Goal: Transaction & Acquisition: Purchase product/service

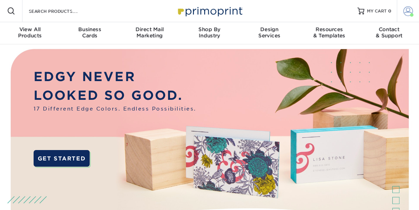
click at [406, 17] on link "Account" at bounding box center [408, 11] width 22 height 22
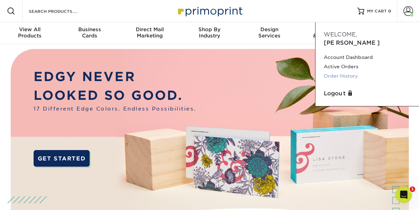
click at [334, 71] on link "Order History" at bounding box center [367, 75] width 87 height 9
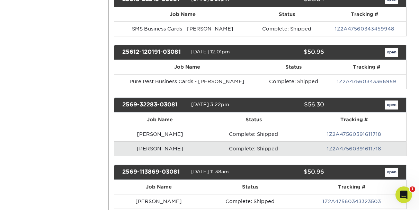
scroll to position [421, 0]
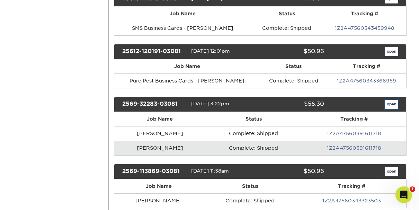
click at [390, 100] on link "open" at bounding box center [391, 104] width 13 height 9
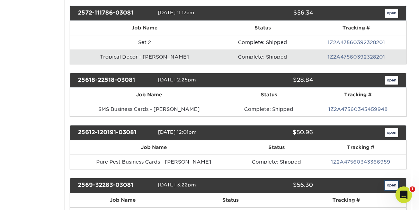
scroll to position [0, 0]
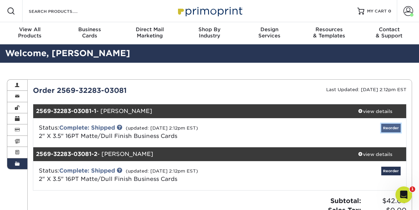
click at [386, 127] on link "Reorder" at bounding box center [391, 128] width 19 height 9
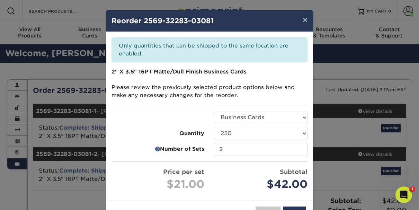
scroll to position [25, 0]
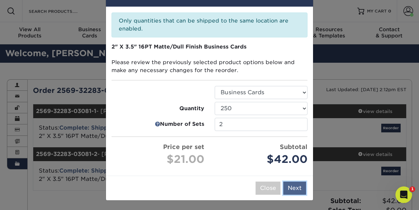
click at [295, 188] on button "Next" at bounding box center [294, 188] width 23 height 13
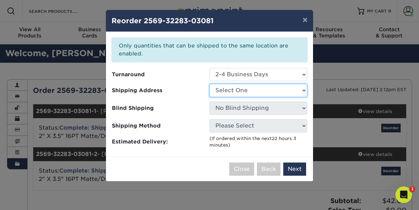
click at [264, 88] on select "Select One Bergfeld Recreation Foam Engineers Kirkwood Fence Liberty Fabricatin…" at bounding box center [259, 90] width 98 height 13
select select "94736"
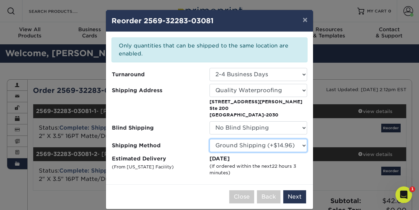
click at [241, 143] on select "Please Select Ground Shipping (+$14.96) 3 Day Shipping Service (+$15.34) 2 Day …" at bounding box center [259, 145] width 98 height 13
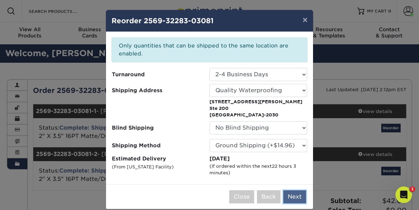
click at [297, 197] on button "Next" at bounding box center [294, 196] width 23 height 13
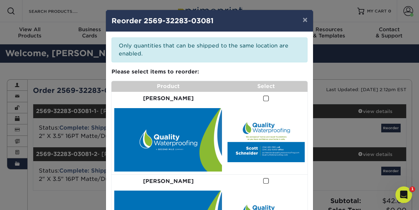
click at [263, 96] on span at bounding box center [266, 98] width 6 height 7
click at [0, 0] on input "checkbox" at bounding box center [0, 0] width 0 height 0
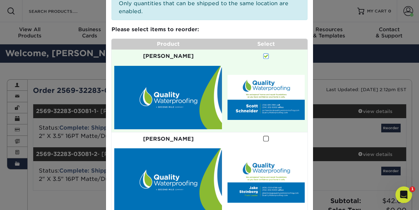
scroll to position [71, 0]
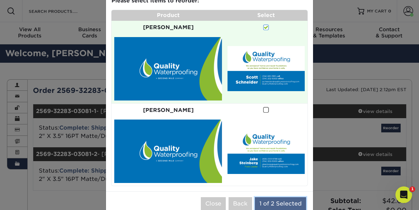
click at [282, 197] on button "1 of 2 Selected" at bounding box center [280, 203] width 51 height 13
click at [271, 197] on button "1 of 2 Selected" at bounding box center [280, 203] width 51 height 13
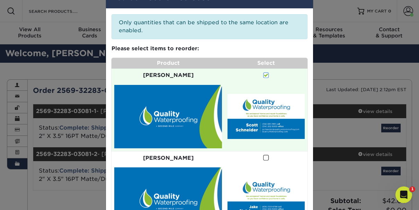
scroll to position [0, 0]
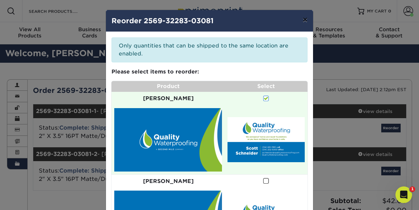
click at [307, 19] on button "×" at bounding box center [305, 19] width 16 height 19
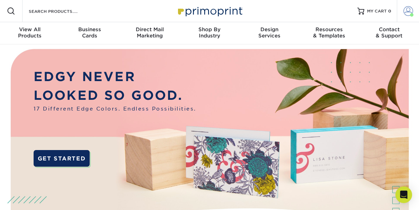
click at [405, 15] on span at bounding box center [409, 11] width 10 height 10
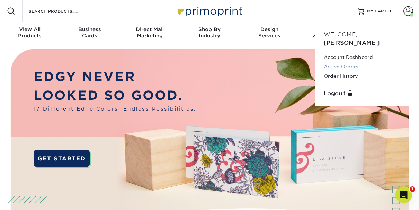
click at [342, 62] on link "Active Orders" at bounding box center [367, 66] width 87 height 9
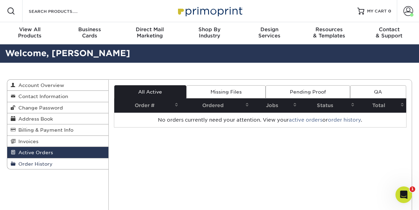
click at [34, 164] on span "Order History" at bounding box center [34, 164] width 37 height 6
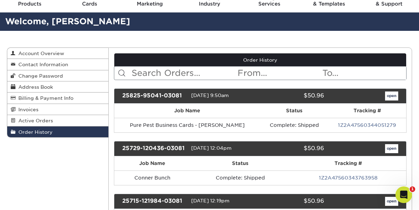
scroll to position [32, 0]
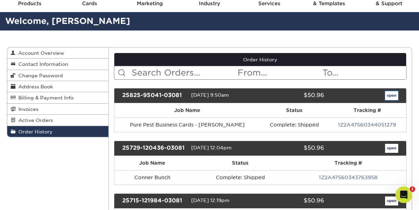
click at [392, 98] on link "open" at bounding box center [391, 95] width 13 height 9
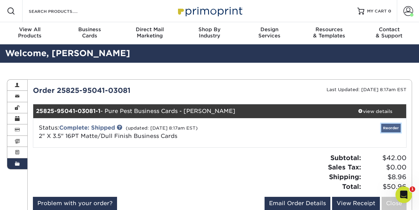
click at [391, 126] on link "Reorder" at bounding box center [391, 128] width 19 height 9
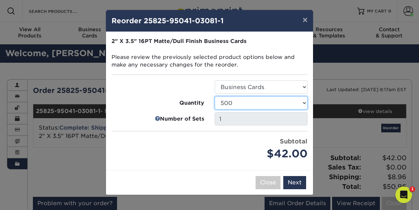
click at [293, 100] on select "100 250 500 1000 2500 5000 7500 10000 15000 20000 25000 30000 35000 40000 45000…" at bounding box center [261, 102] width 93 height 13
click at [215, 96] on select "100 250 500 1000 2500 5000 7500 10000 15000 20000 25000 30000 35000 40000 45000…" at bounding box center [261, 102] width 93 height 13
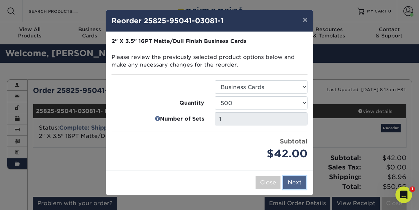
click at [298, 183] on button "Next" at bounding box center [294, 182] width 23 height 13
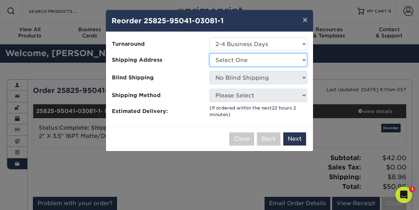
click at [270, 62] on select "Select One Bergfeld Recreation Foam Engineers Kirkwood Fence Liberty Fabricatin…" at bounding box center [259, 59] width 98 height 13
select select "94736"
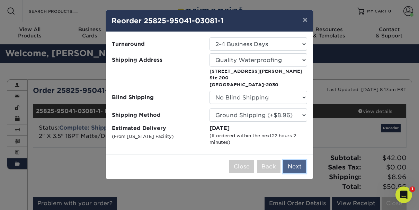
click at [299, 165] on button "Next" at bounding box center [294, 166] width 23 height 13
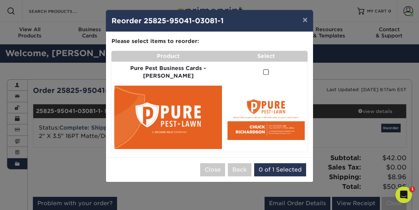
click at [263, 73] on span at bounding box center [266, 72] width 6 height 7
click at [0, 0] on input "checkbox" at bounding box center [0, 0] width 0 height 0
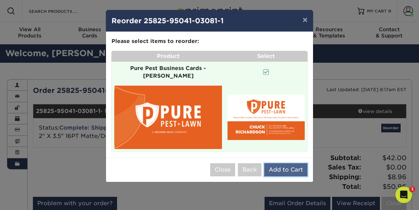
click at [279, 163] on button "Add to Cart" at bounding box center [285, 169] width 43 height 13
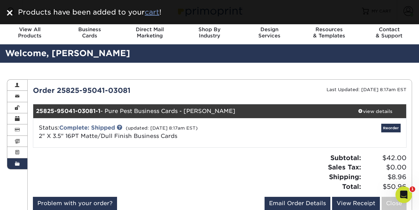
click at [152, 11] on u "cart" at bounding box center [152, 12] width 15 height 8
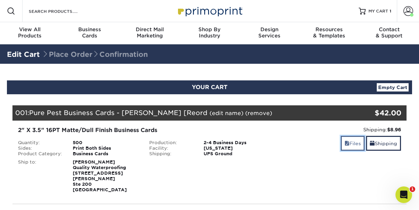
click at [351, 145] on link "Files" at bounding box center [353, 143] width 24 height 15
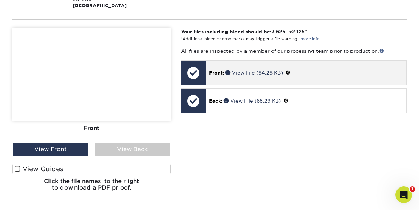
scroll to position [188, 0]
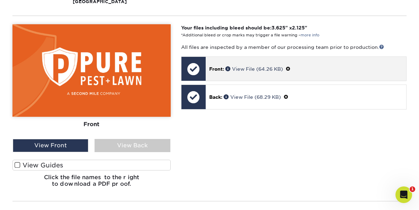
click at [289, 66] on span at bounding box center [288, 69] width 5 height 6
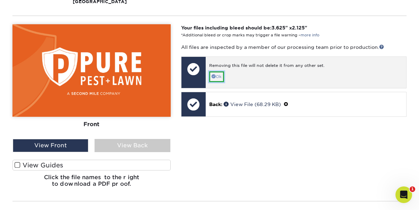
click at [222, 73] on link "Ok" at bounding box center [216, 76] width 15 height 11
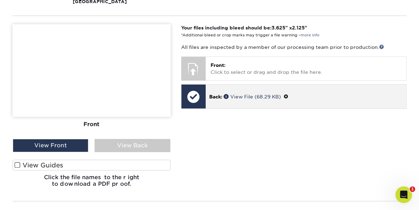
click at [287, 94] on span at bounding box center [286, 97] width 5 height 6
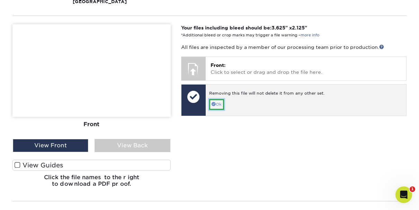
click at [213, 102] on span at bounding box center [214, 104] width 4 height 4
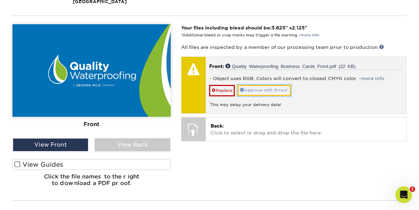
click at [264, 85] on link "Approve with Errors *" at bounding box center [264, 90] width 53 height 11
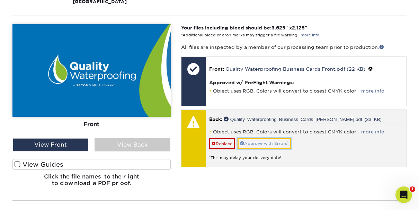
click at [262, 138] on link "Approve with Errors *" at bounding box center [264, 143] width 53 height 11
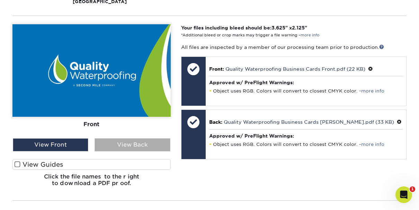
click at [153, 138] on div "View Back" at bounding box center [133, 144] width 76 height 13
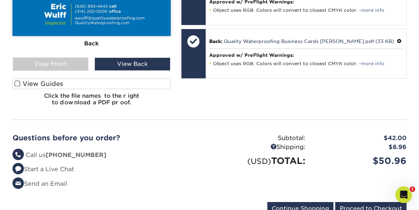
scroll to position [293, 0]
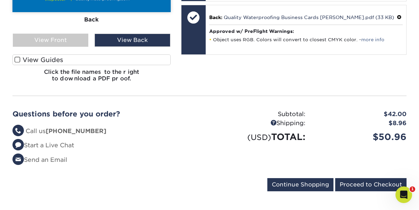
click at [359, 186] on form "Continue Shopping Proceed to Checkout" at bounding box center [209, 186] width 394 height 16
click at [361, 178] on input "Proceed to Checkout" at bounding box center [370, 184] width 71 height 13
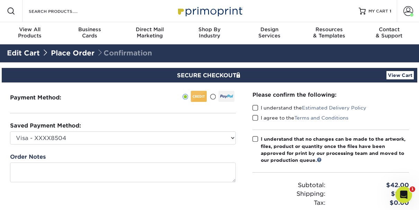
click at [28, 54] on link "Edit Cart" at bounding box center [23, 53] width 33 height 8
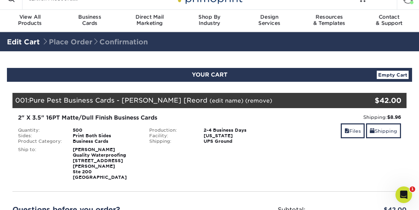
click at [223, 100] on link "(edit name)" at bounding box center [227, 100] width 34 height 7
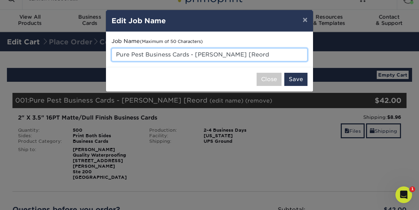
drag, startPoint x: 144, startPoint y: 54, endPoint x: 75, endPoint y: 54, distance: 69.0
click at [80, 54] on div "× Edit Job Name Job Name (Maximum of 50 Characters) Pure Pest Business Cards - …" at bounding box center [209, 105] width 419 height 210
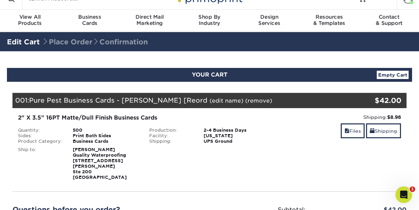
click at [214, 100] on link "(edit name)" at bounding box center [227, 100] width 34 height 7
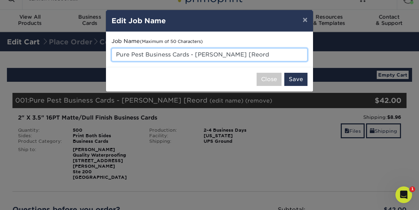
click at [131, 52] on input "Pure Pest Business Cards - Chuck Richardson [Reord" at bounding box center [210, 54] width 196 height 13
drag, startPoint x: 192, startPoint y: 53, endPoint x: 238, endPoint y: 54, distance: 46.8
click at [238, 54] on input "Quality Business Cards - Chuck Richardson [Reord" at bounding box center [210, 54] width 196 height 13
type input "Quality Business Cards - [PERSON_NAME]"
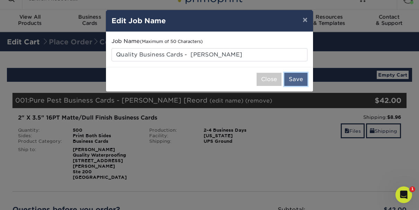
click at [299, 80] on button "Save" at bounding box center [296, 79] width 23 height 13
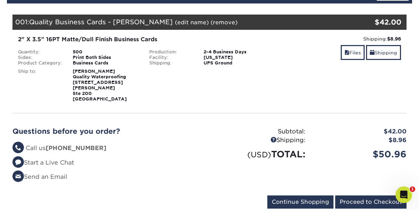
scroll to position [91, 0]
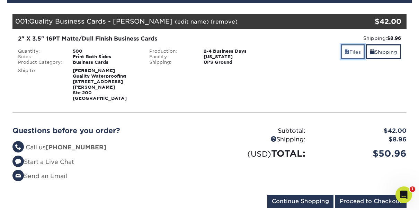
click at [351, 51] on link "Files" at bounding box center [353, 51] width 24 height 15
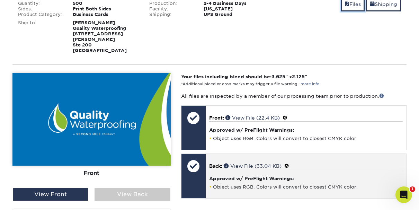
scroll to position [144, 0]
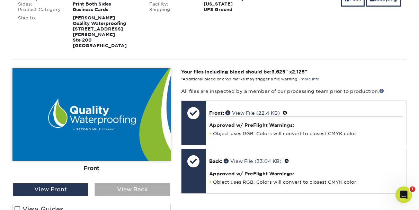
click at [145, 183] on div "View Back" at bounding box center [133, 189] width 76 height 13
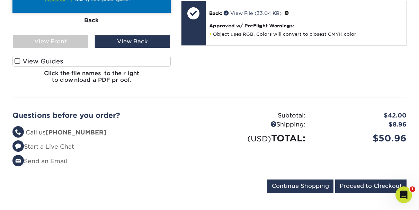
scroll to position [303, 0]
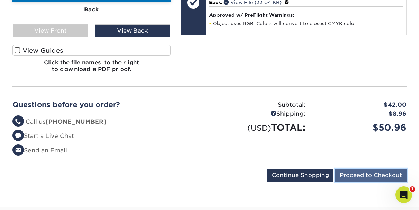
click at [362, 173] on input "Proceed to Checkout" at bounding box center [370, 175] width 71 height 13
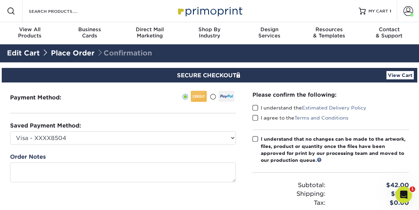
click at [256, 111] on span at bounding box center [256, 108] width 6 height 7
click at [0, 0] on input "I understand the Estimated Delivery Policy" at bounding box center [0, 0] width 0 height 0
click at [256, 116] on span at bounding box center [256, 118] width 6 height 7
click at [0, 0] on input "I agree to the Terms and Conditions" at bounding box center [0, 0] width 0 height 0
click at [255, 137] on span at bounding box center [256, 139] width 6 height 7
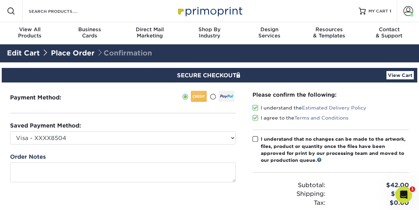
click at [0, 0] on input "I understand that no changes can be made to the artwork, files, product or quan…" at bounding box center [0, 0] width 0 height 0
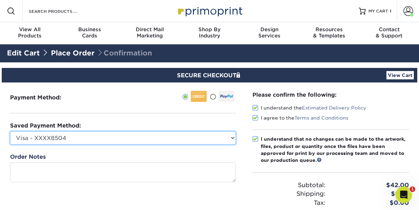
click at [152, 137] on select "Visa - XXXX8504 Visa - XXXX5868 Visa - XXXX5868 Visa - XXXX6596 Visa - XXXX9171…" at bounding box center [123, 137] width 226 height 13
select select "68768"
click at [10, 131] on select "Visa - XXXX8504 Visa - XXXX5868 Visa - XXXX5868 Visa - XXXX6596 Visa - XXXX9171…" at bounding box center [123, 137] width 226 height 13
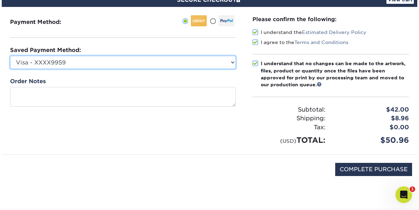
scroll to position [78, 0]
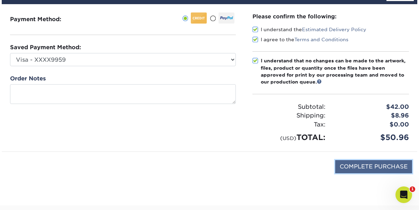
click at [350, 169] on input "COMPLETE PURCHASE" at bounding box center [373, 166] width 77 height 13
type input "PROCESSING, PLEASE WAIT..."
